Goal: Task Accomplishment & Management: Complete application form

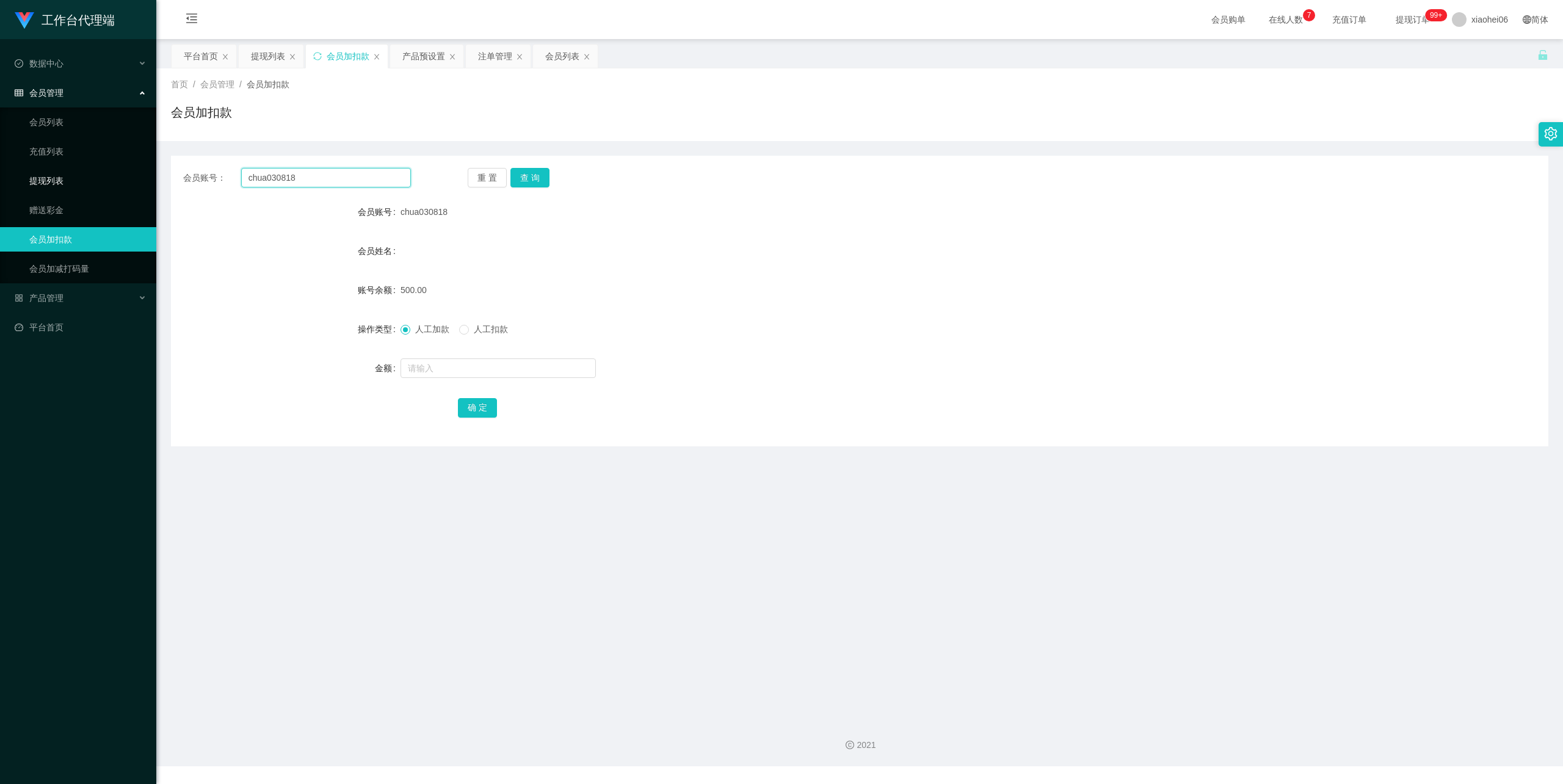
drag, startPoint x: 128, startPoint y: 169, endPoint x: 55, endPoint y: 168, distance: 73.0
click at [35, 168] on section "工作台代理端 数据中心 会员管理 会员列表 充值列表 提现列表 赠送彩金 会员加扣款 会员加减打码量 产品管理 开奖记录 注单管理 产品列表 即时注单 产品预…" at bounding box center [782, 383] width 1563 height 766
paste input "Apple9"
type input "Apple918"
click at [525, 174] on button "查 询" at bounding box center [530, 177] width 39 height 19
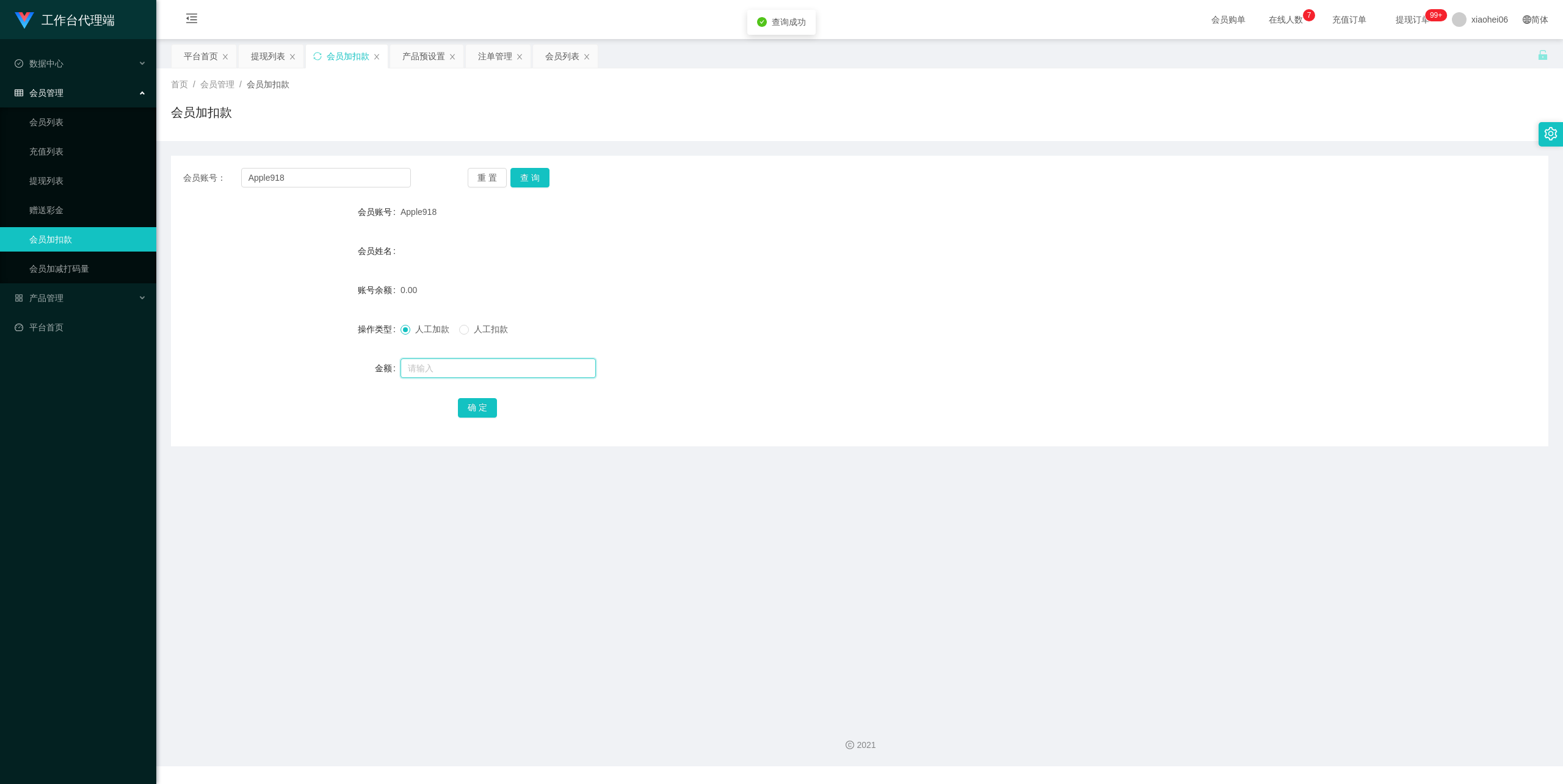
click at [445, 362] on input "text" at bounding box center [497, 368] width 195 height 19
type input "100"
click at [486, 407] on button "确 定" at bounding box center [477, 407] width 39 height 19
click at [423, 50] on div "产品预设置" at bounding box center [423, 56] width 42 height 23
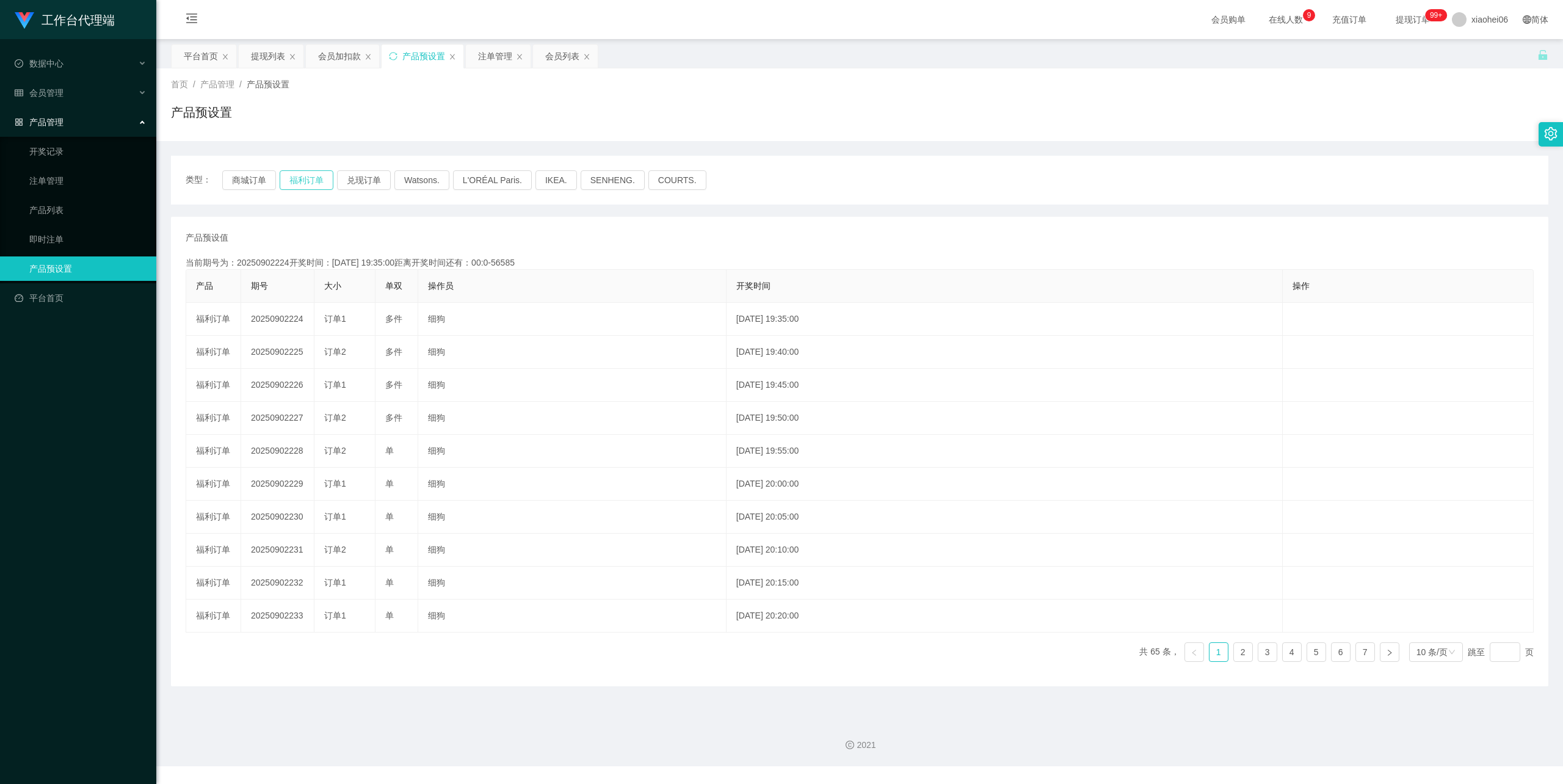
click at [302, 178] on button "福利订单" at bounding box center [306, 180] width 54 height 19
click at [899, 198] on div "类型： 商城订单 福利订单 兑现订单 Watsons. L'ORÉAL Paris. IKEA. [GEOGRAPHIC_DATA]. COURTS." at bounding box center [859, 179] width 1377 height 49
click at [334, 64] on div "会员加扣款" at bounding box center [340, 56] width 42 height 23
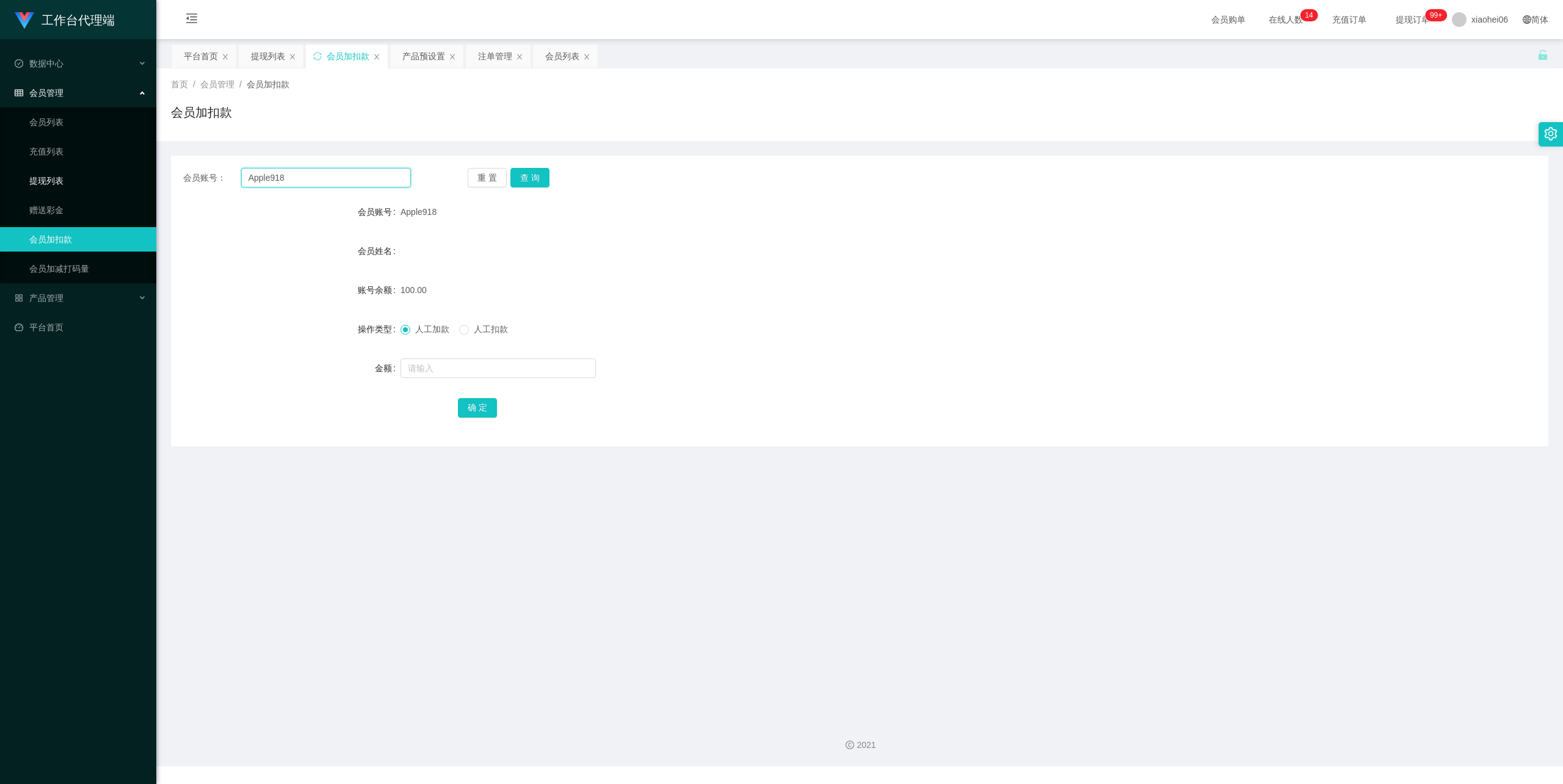
drag, startPoint x: 310, startPoint y: 179, endPoint x: 121, endPoint y: 171, distance: 189.2
click at [134, 172] on section "工作台代理端 数据中心 会员管理 会员列表 充值列表 提现列表 赠送彩金 会员加扣款 会员加减打码量 产品管理 开奖记录 注单管理 产品列表 即时注单 产品预…" at bounding box center [782, 383] width 1563 height 766
paste input "zhang456789"
type input "zhang456789"
click at [526, 179] on button "查 询" at bounding box center [530, 177] width 39 height 19
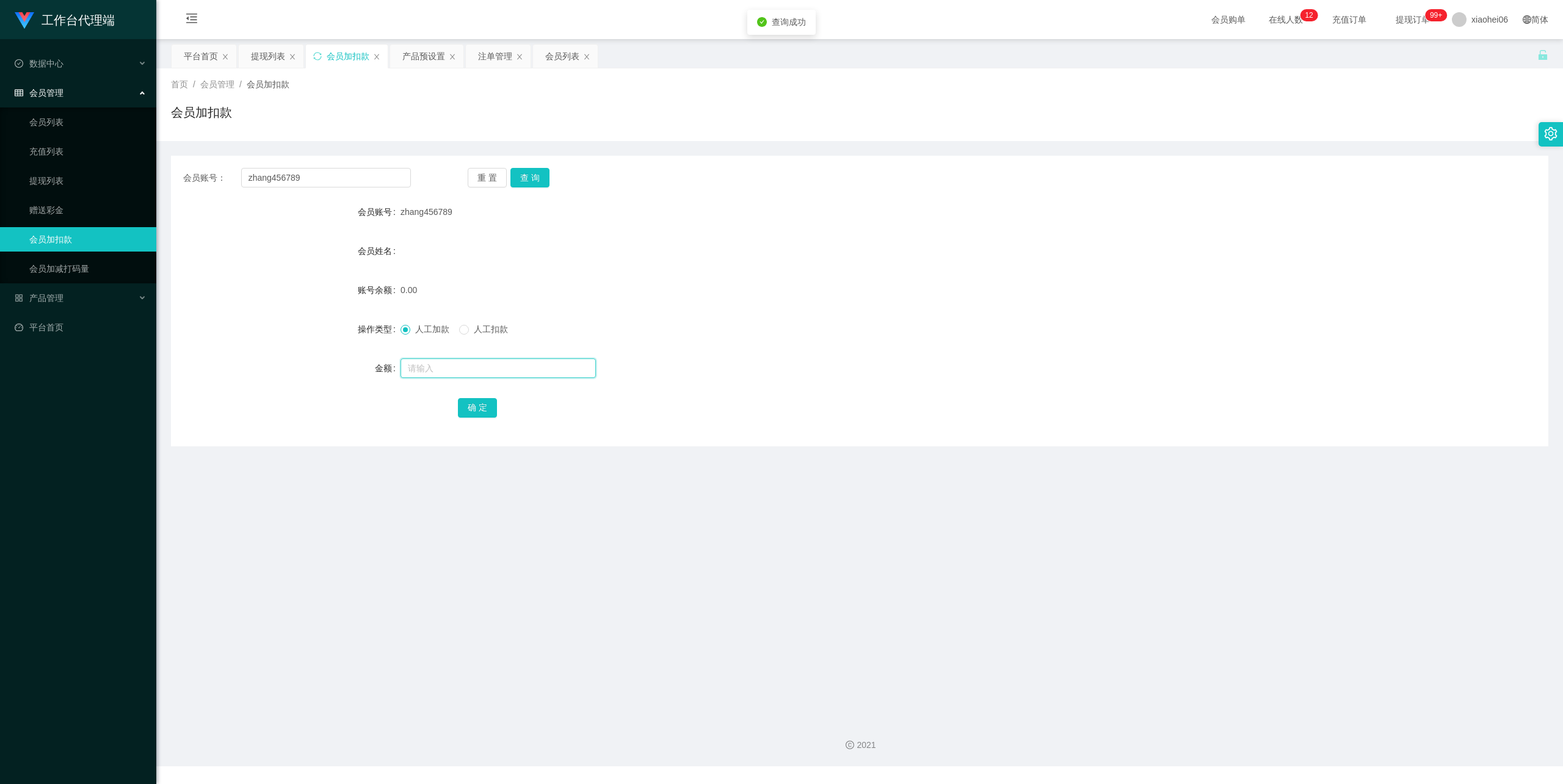
click at [435, 372] on input "text" at bounding box center [497, 368] width 195 height 19
type input "100"
drag, startPoint x: 474, startPoint y: 411, endPoint x: 487, endPoint y: 395, distance: 20.6
click at [474, 411] on button "确 定" at bounding box center [477, 407] width 39 height 19
click at [1019, 152] on div "会员账号： zhang456789 重 置 查 询 会员账号 zhang456789 会员姓名 账号余额 100.00 操作类型 人工加款 人工扣款 金额 确…" at bounding box center [859, 294] width 1377 height 305
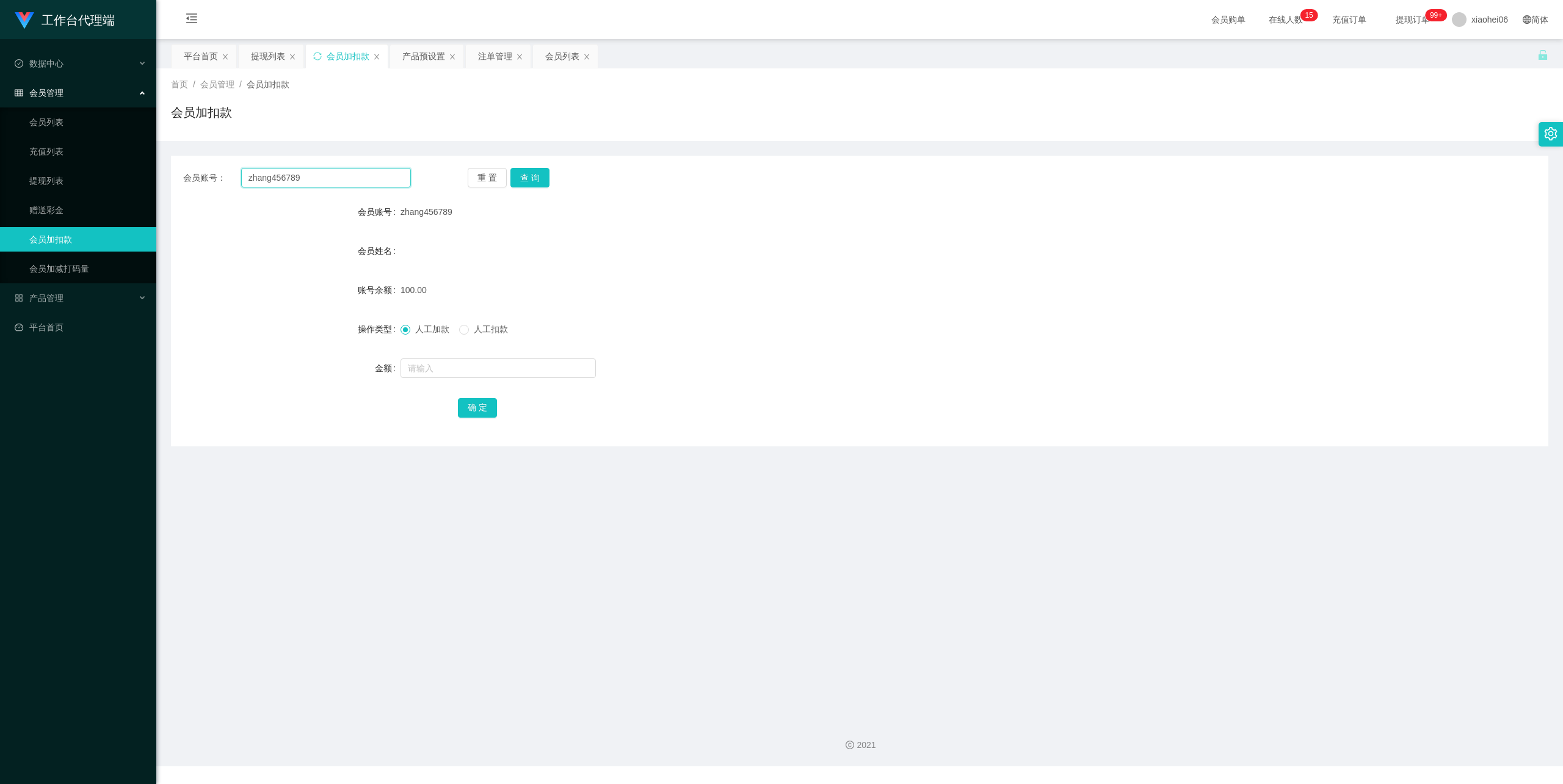
drag, startPoint x: 321, startPoint y: 175, endPoint x: 315, endPoint y: 203, distance: 28.6
click at [120, 171] on section "工作台代理端 数据中心 会员管理 会员列表 充值列表 提现列表 赠送彩金 会员加扣款 会员加减打码量 产品管理 开奖记录 注单管理 产品列表 即时注单 产品预…" at bounding box center [782, 383] width 1563 height 766
paste input "chua030818"
type input "chua030818"
click at [542, 177] on button "查 询" at bounding box center [530, 177] width 39 height 19
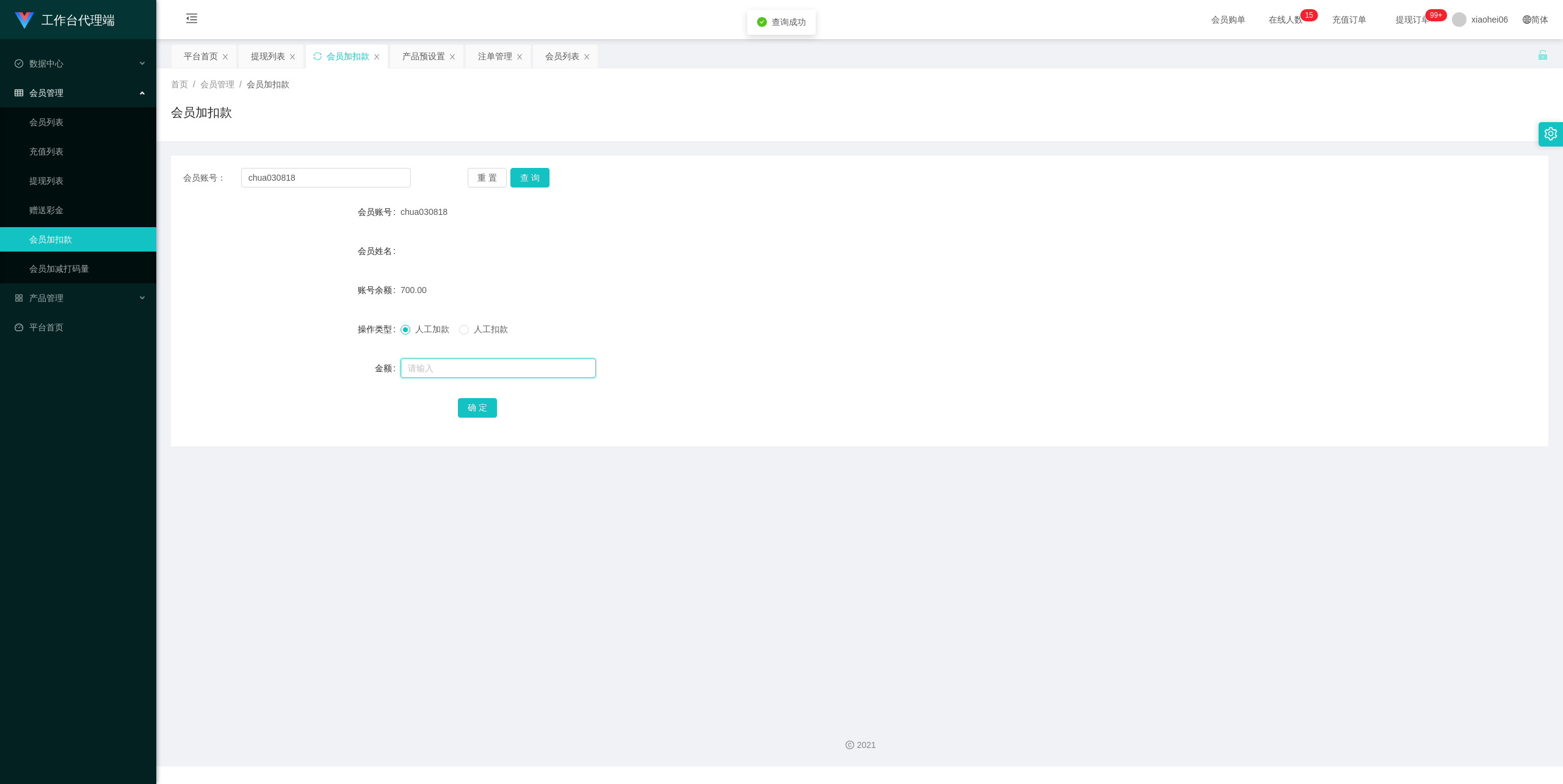
click at [423, 368] on input "text" at bounding box center [497, 368] width 195 height 19
type input "1500"
drag, startPoint x: 469, startPoint y: 401, endPoint x: 490, endPoint y: 387, distance: 25.2
click at [469, 401] on button "确 定" at bounding box center [477, 407] width 39 height 19
drag, startPoint x: 287, startPoint y: 175, endPoint x: 106, endPoint y: 176, distance: 181.0
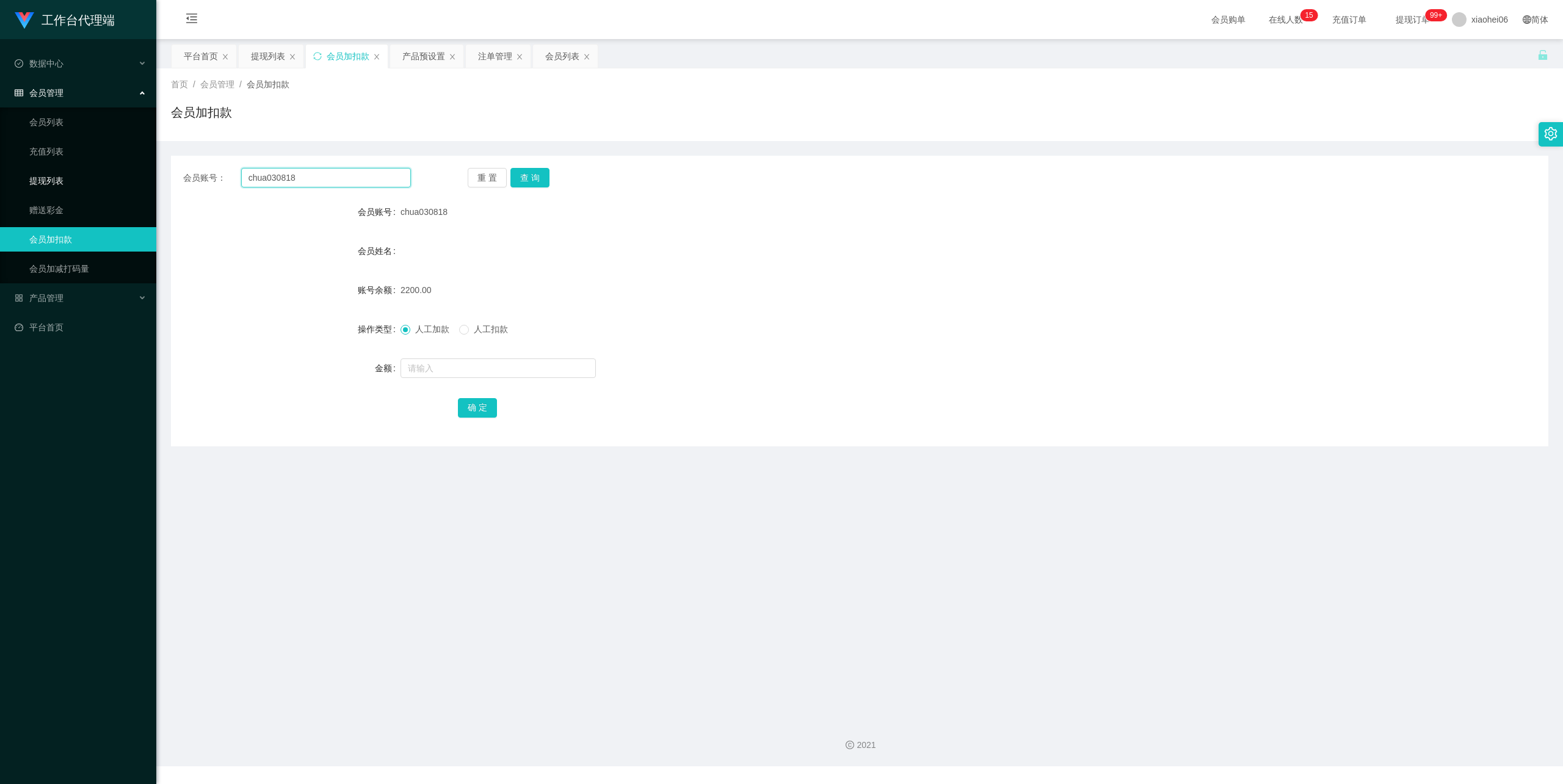
click at [111, 176] on section "工作台代理端 数据中心 会员管理 会员列表 充值列表 提现列表 赠送彩金 会员加扣款 会员加减打码量 产品管理 开奖记录 注单管理 产品列表 即时注单 产品预…" at bounding box center [782, 383] width 1563 height 766
paste input "80275639"
type input "80275639"
click at [536, 175] on button "查 询" at bounding box center [530, 177] width 39 height 19
click at [449, 362] on input "text" at bounding box center [497, 368] width 195 height 19
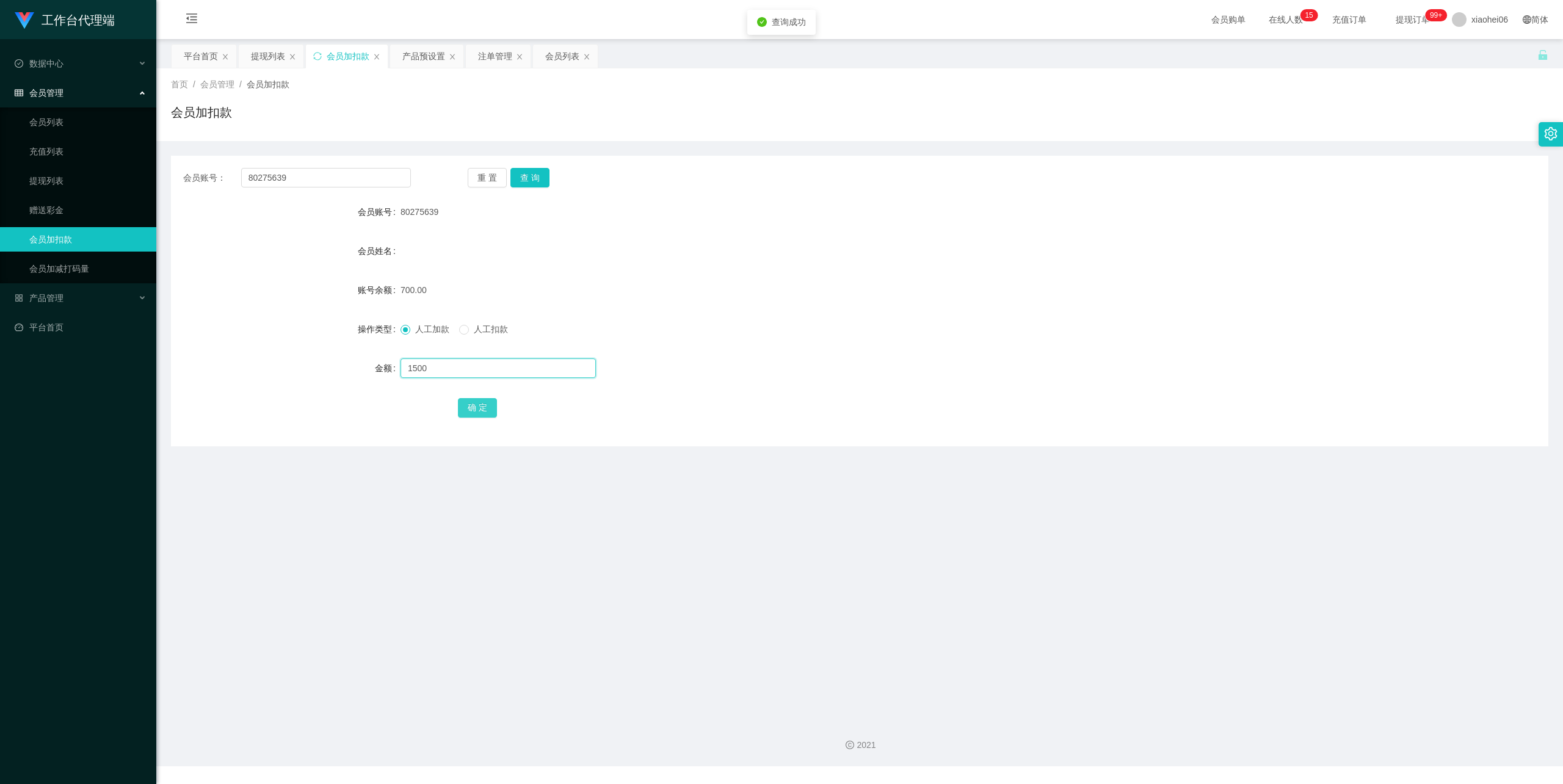
type input "1500"
click at [479, 404] on button "确 定" at bounding box center [477, 407] width 39 height 19
click at [885, 235] on form "会员账号 80275639 会员姓名 账号余额 2200.00 操作类型 人工加款 人工扣款 金额 确 定" at bounding box center [859, 309] width 1377 height 220
click at [430, 56] on div "产品预设置" at bounding box center [423, 56] width 42 height 23
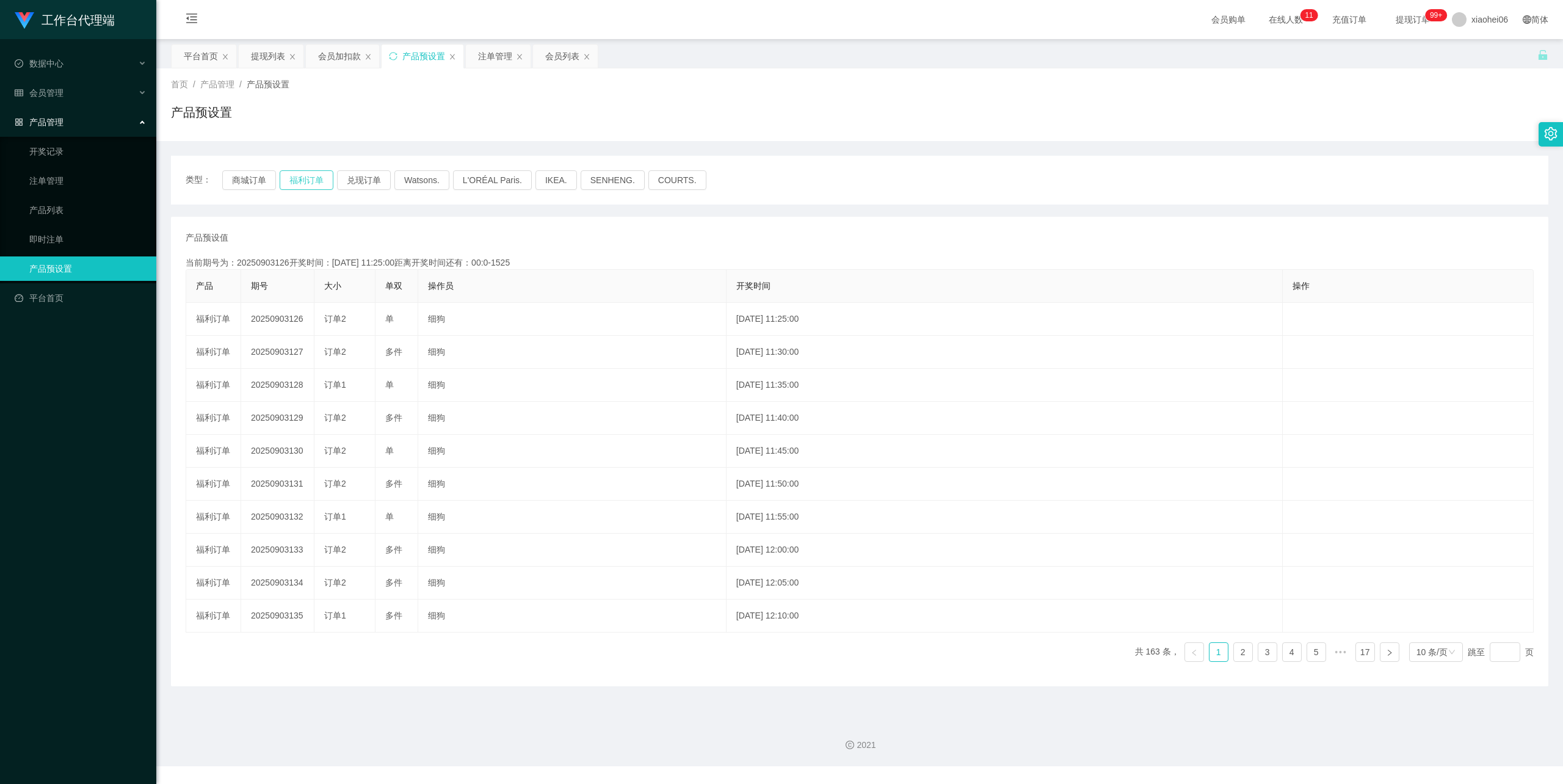
click at [299, 175] on button "福利订单" at bounding box center [306, 180] width 54 height 19
type button "k3tbw"
click at [333, 61] on div "会员加扣款" at bounding box center [340, 56] width 42 height 23
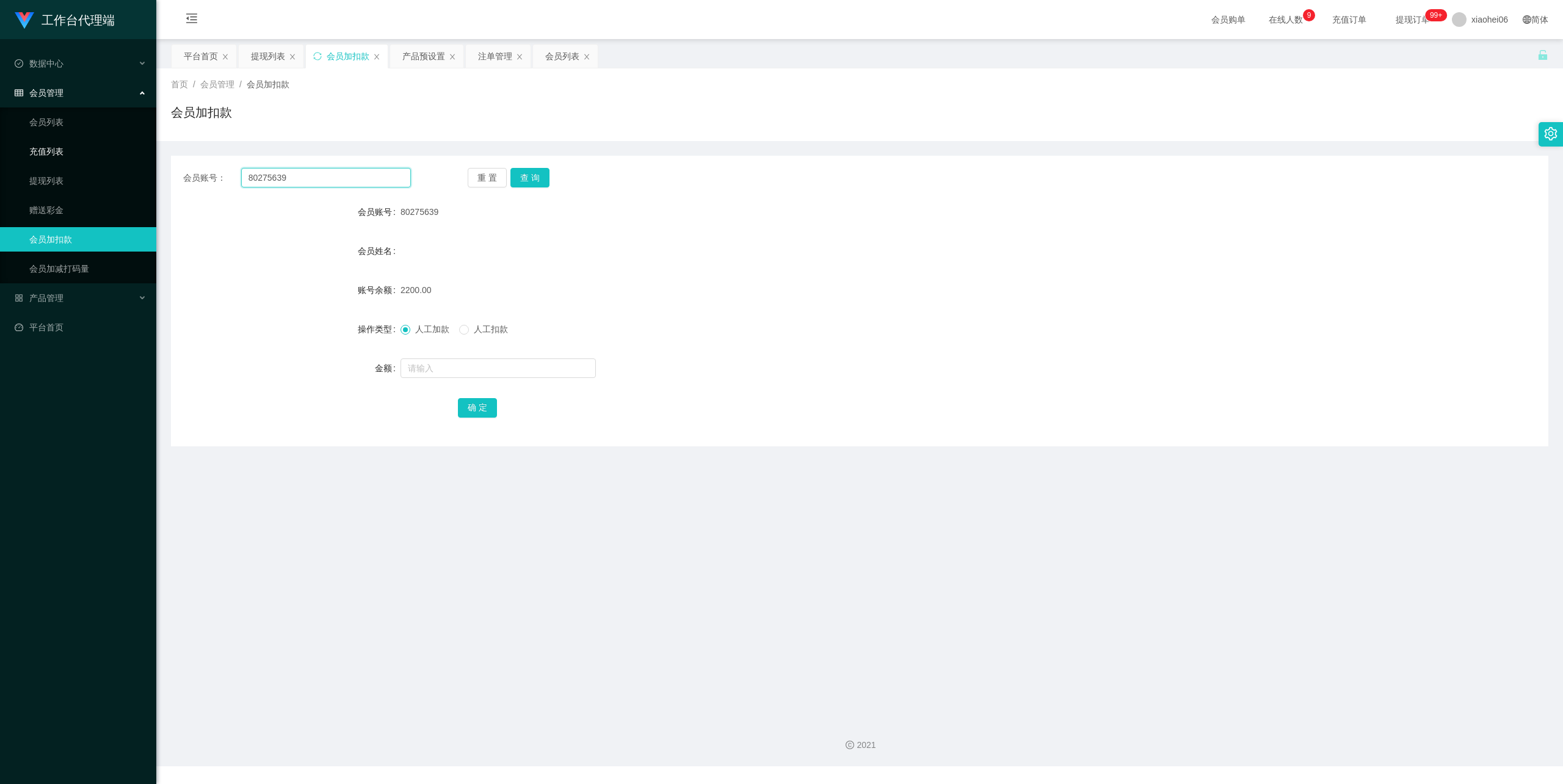
drag, startPoint x: 306, startPoint y: 178, endPoint x: 138, endPoint y: 157, distance: 169.3
click at [138, 157] on section "工作台代理端 数据中心 会员管理 会员列表 充值列表 提现列表 赠送彩金 会员加扣款 会员加减打码量 产品管理 开奖记录 注单管理 产品列表 即时注单 产品预…" at bounding box center [782, 383] width 1563 height 766
paste input "vampire"
type input "vampire"
click at [525, 179] on button "查 询" at bounding box center [530, 177] width 39 height 19
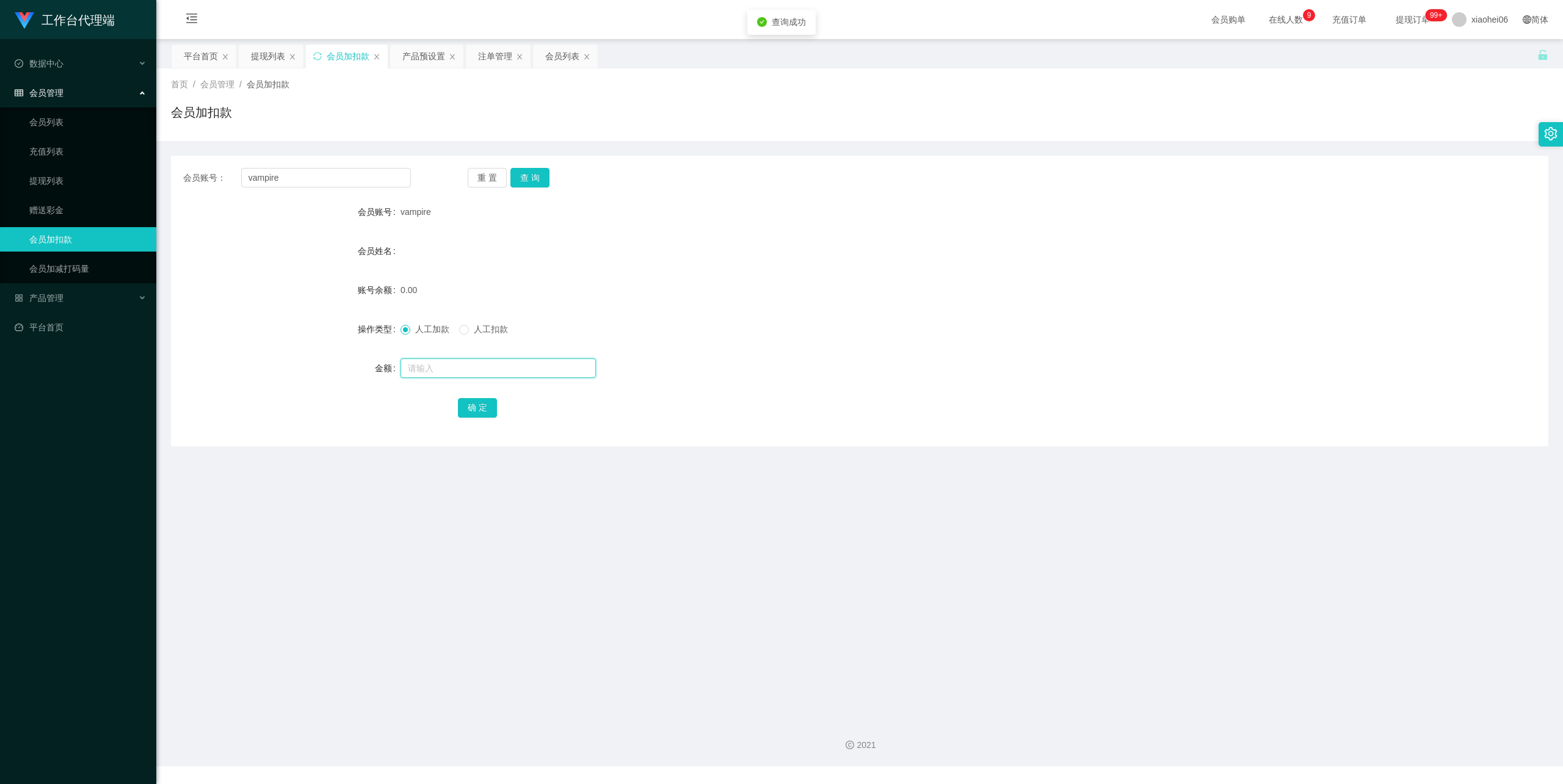
click at [461, 362] on input "text" at bounding box center [497, 368] width 195 height 19
type input "100"
click at [472, 423] on div "会员账号： vampire 重 置 查 询 会员账号 vampire 会员姓名 账号余额 0.00 操作类型 人工加款 人工扣款 金额 100 确 定" at bounding box center [859, 300] width 1377 height 290
click at [477, 407] on button "确 定" at bounding box center [477, 407] width 39 height 19
drag, startPoint x: 841, startPoint y: 366, endPoint x: 1320, endPoint y: 83, distance: 556.4
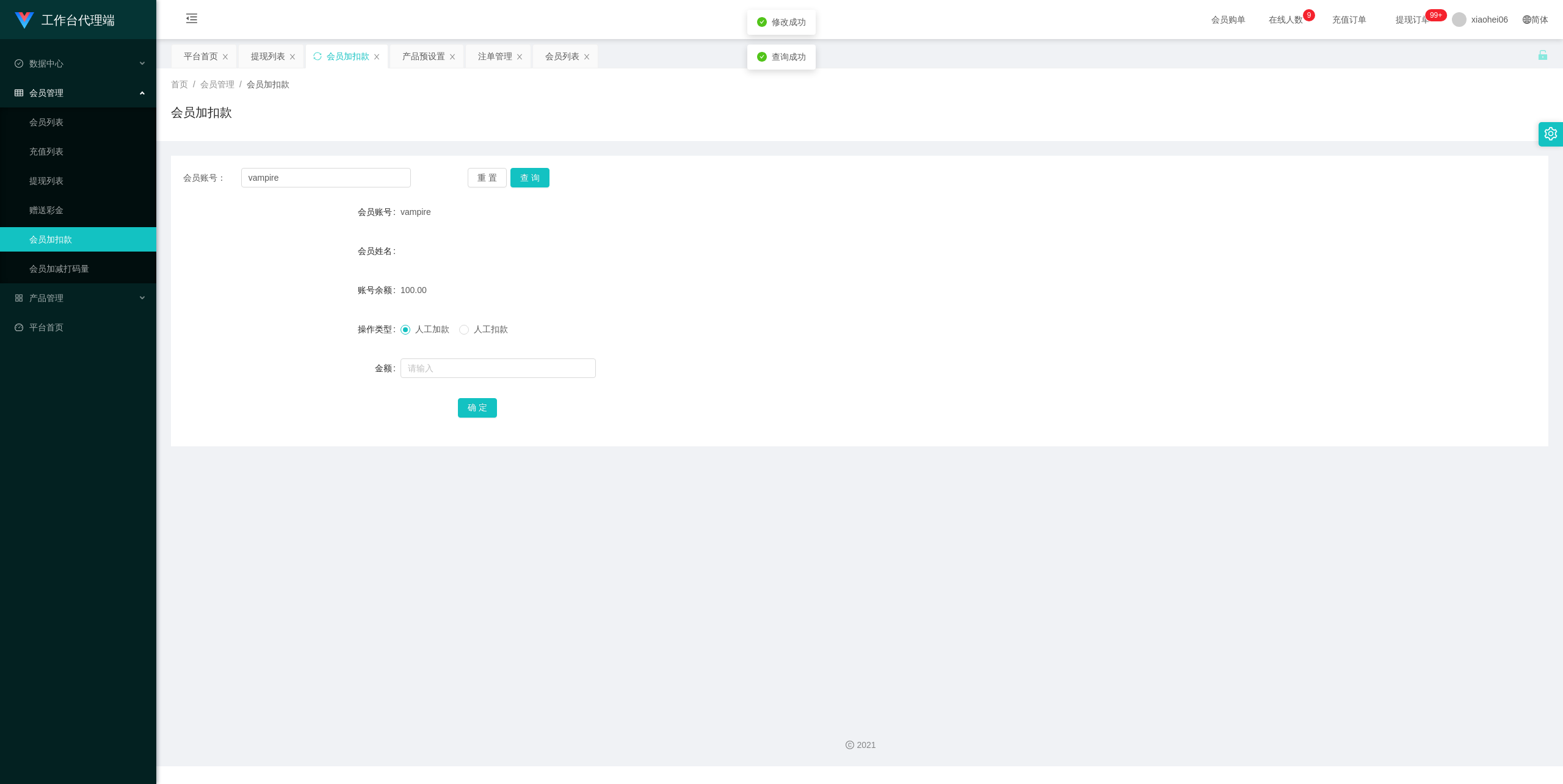
click at [849, 362] on div at bounding box center [802, 368] width 804 height 25
